Goal: Information Seeking & Learning: Learn about a topic

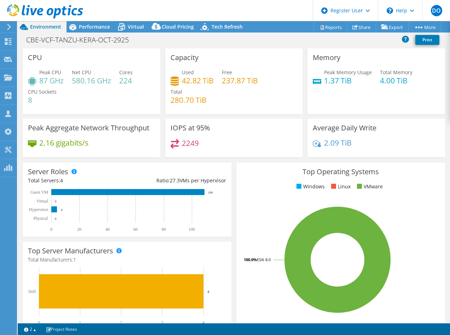
select select "USD"
click at [191, 40] on div "CBE-VCF-TANZU-KERA-OCT-2925 Print" at bounding box center [234, 39] width 432 height 13
click at [438, 10] on span "DO" at bounding box center [436, 10] width 11 height 11
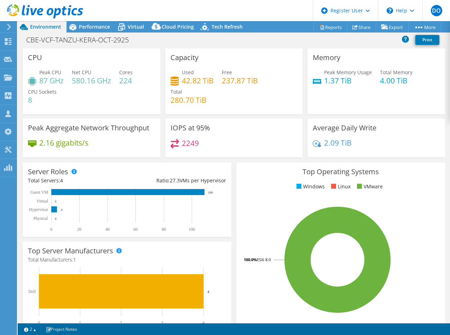
click at [405, 188] on ul "Windows Linux VMware" at bounding box center [341, 187] width 198 height 8
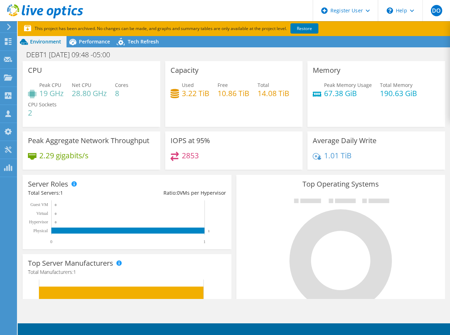
click at [271, 174] on div "Top Operating Systems Windows Linux VMware" at bounding box center [341, 260] width 214 height 174
click at [309, 298] on icon at bounding box center [340, 261] width 103 height 103
click at [272, 173] on div "Top Operating Systems Windows Linux VMware" at bounding box center [341, 260] width 214 height 174
click at [87, 43] on span "Performance" at bounding box center [94, 41] width 31 height 7
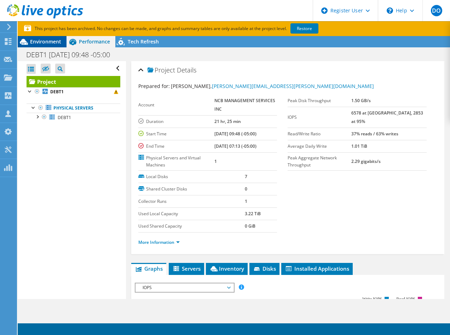
click at [31, 42] on span "Environment" at bounding box center [45, 41] width 31 height 7
